Goal: Transaction & Acquisition: Obtain resource

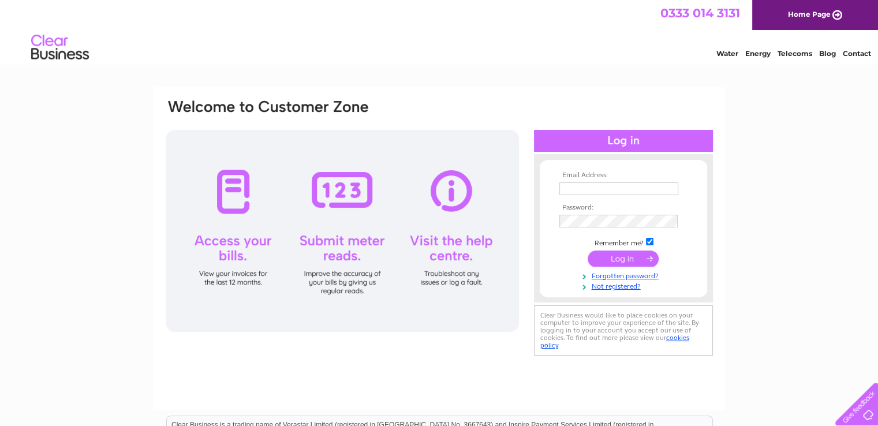
type input "[EMAIL_ADDRESS][DOMAIN_NAME]"
click at [618, 259] on input "submit" at bounding box center [623, 258] width 71 height 16
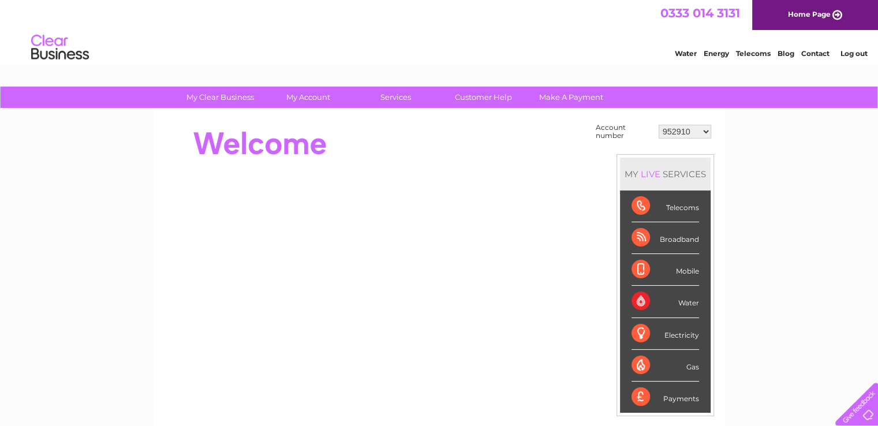
click at [687, 130] on select "952910 974431 30297344 30298505 30304228 30315172" at bounding box center [685, 132] width 53 height 14
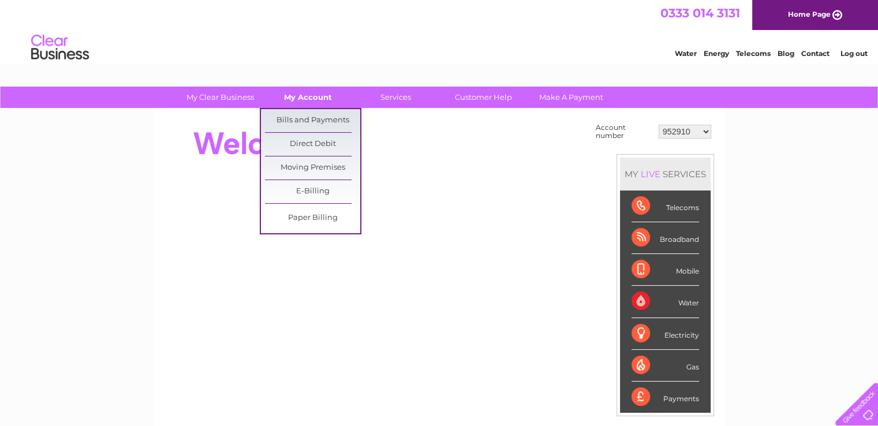
click at [315, 93] on link "My Account" at bounding box center [307, 97] width 95 height 21
click at [321, 117] on link "Bills and Payments" at bounding box center [312, 120] width 95 height 23
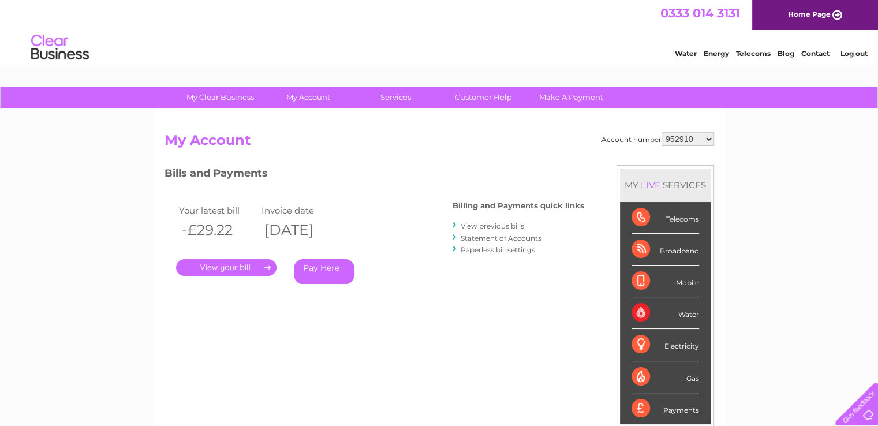
click at [697, 139] on select "952910 974431 30297344 30298505 30304228 30315172" at bounding box center [687, 139] width 53 height 14
click at [661, 132] on select "952910 974431 30297344 30298505 30304228 30315172" at bounding box center [687, 139] width 53 height 14
click at [695, 136] on select "952910 974431 30297344 30298505 30304228 30315172" at bounding box center [687, 139] width 53 height 14
select select "974431"
click at [661, 132] on select "952910 974431 30297344 30298505 30304228 30315172" at bounding box center [687, 139] width 53 height 14
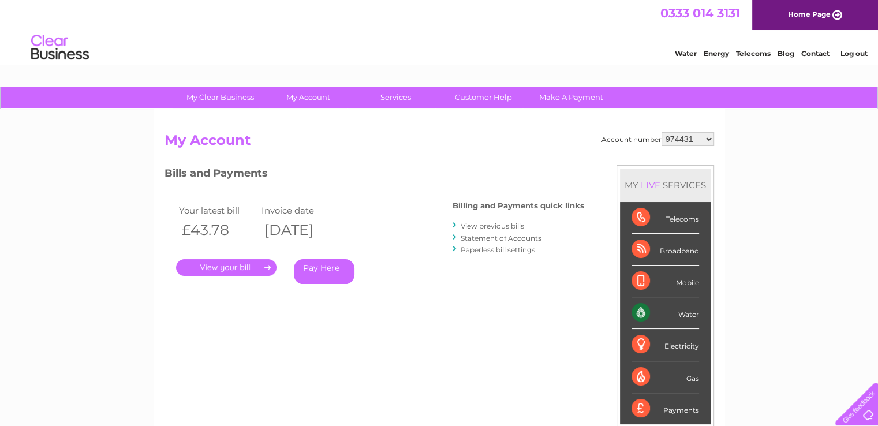
click at [226, 271] on link "." at bounding box center [226, 267] width 100 height 17
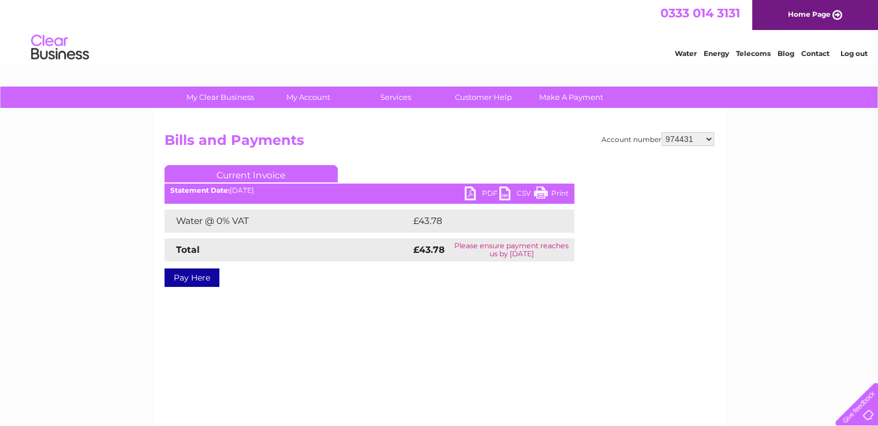
click at [483, 193] on link "PDF" at bounding box center [482, 194] width 35 height 17
click at [707, 137] on select "952910 974431 30297344 30298505 30304228 30315172" at bounding box center [687, 139] width 53 height 14
select select "30297344"
click at [661, 132] on select "952910 974431 30297344 30298505 30304228 30315172" at bounding box center [687, 139] width 53 height 14
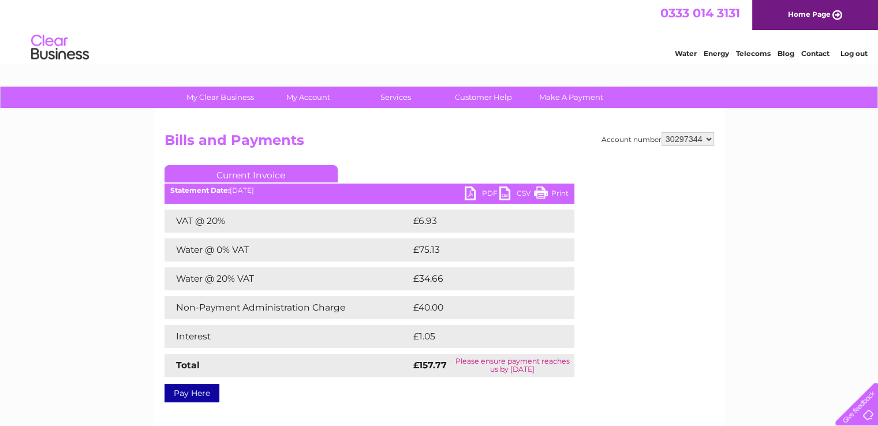
click at [487, 194] on link "PDF" at bounding box center [482, 194] width 35 height 17
click at [692, 137] on select "952910 974431 30297344 30298505 30304228 30315172" at bounding box center [687, 139] width 53 height 14
select select "30298505"
click at [661, 132] on select "952910 974431 30297344 30298505 30304228 30315172" at bounding box center [687, 139] width 53 height 14
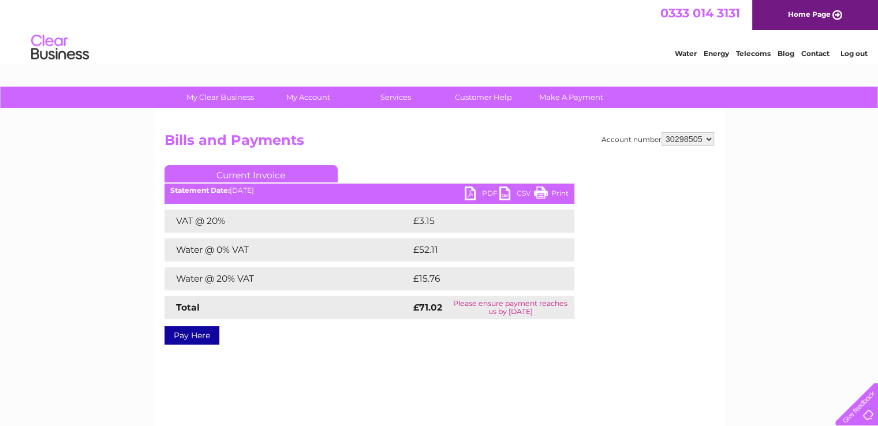
click at [492, 192] on link "PDF" at bounding box center [482, 194] width 35 height 17
click at [683, 144] on select "952910 974431 30297344 30298505 30304228 30315172" at bounding box center [687, 139] width 53 height 14
select select "30304228"
click at [661, 132] on select "952910 974431 30297344 30298505 30304228 30315172" at bounding box center [687, 139] width 53 height 14
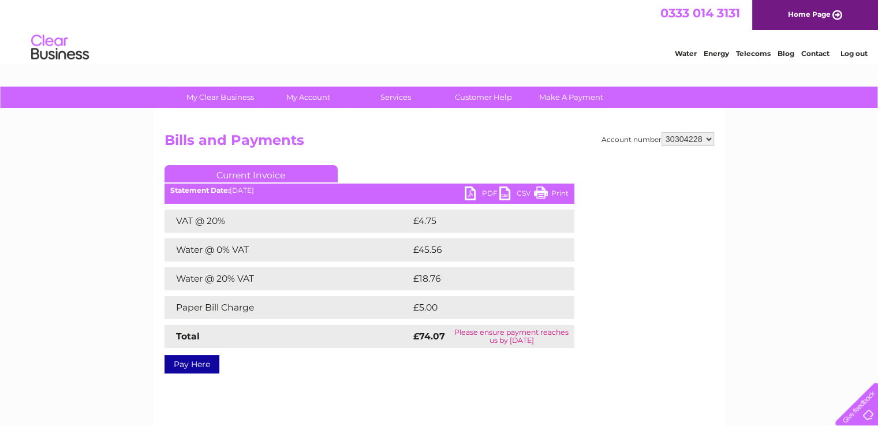
click at [489, 193] on link "PDF" at bounding box center [482, 194] width 35 height 17
drag, startPoint x: 681, startPoint y: 138, endPoint x: 691, endPoint y: 141, distance: 10.4
click at [681, 138] on select "952910 974431 30297344 30298505 30304228 30315172" at bounding box center [687, 139] width 53 height 14
select select "30315172"
click at [661, 132] on select "952910 974431 30297344 30298505 30304228 30315172" at bounding box center [687, 139] width 53 height 14
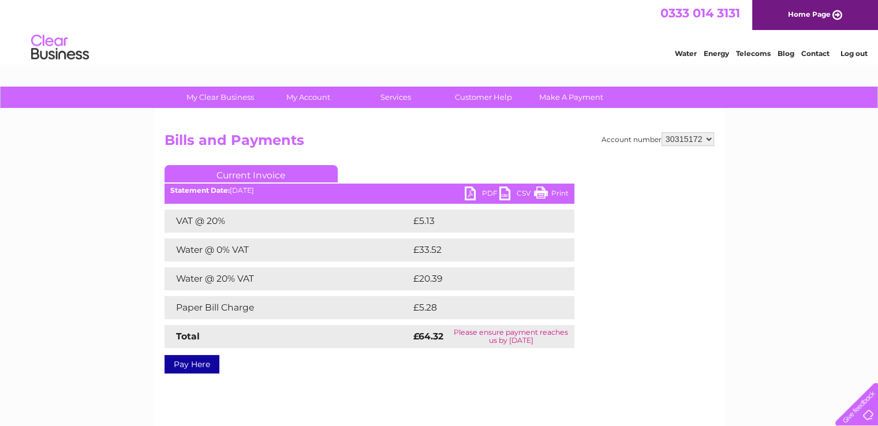
click at [484, 192] on link "PDF" at bounding box center [482, 194] width 35 height 17
click at [798, 117] on div "My Clear Business Login Details My Details My Preferences Link Account My Accou…" at bounding box center [439, 358] width 878 height 543
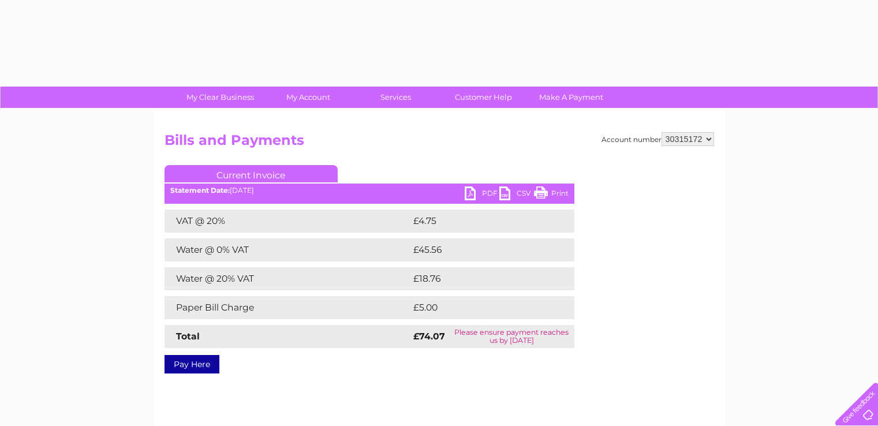
select select "30315172"
